Goal: Task Accomplishment & Management: Manage account settings

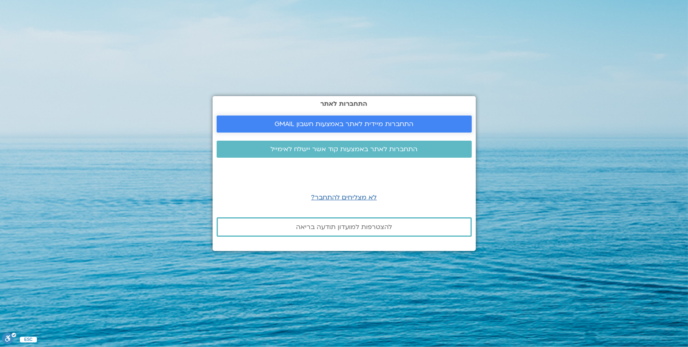
click at [378, 124] on span "התחברות מיידית לאתר באמצעות חשבון GMAIL" at bounding box center [344, 123] width 139 height 7
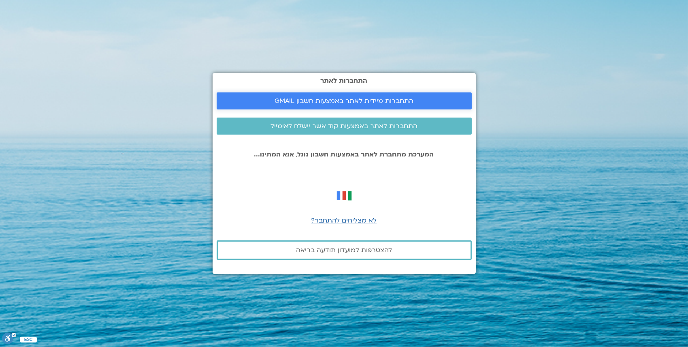
click at [388, 103] on span "התחברות מיידית לאתר באמצעות חשבון GMAIL" at bounding box center [344, 100] width 139 height 7
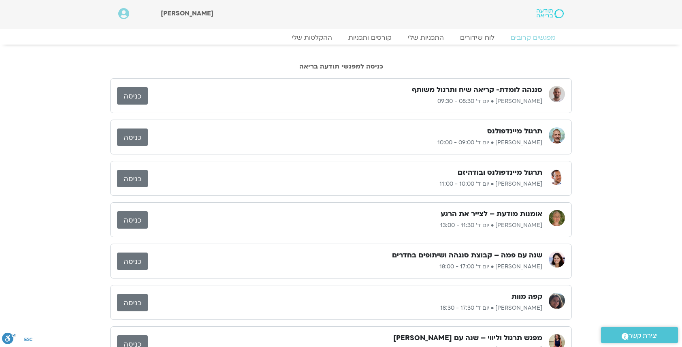
click at [135, 100] on link "כניסה" at bounding box center [132, 95] width 31 height 17
